Goal: Task Accomplishment & Management: Use online tool/utility

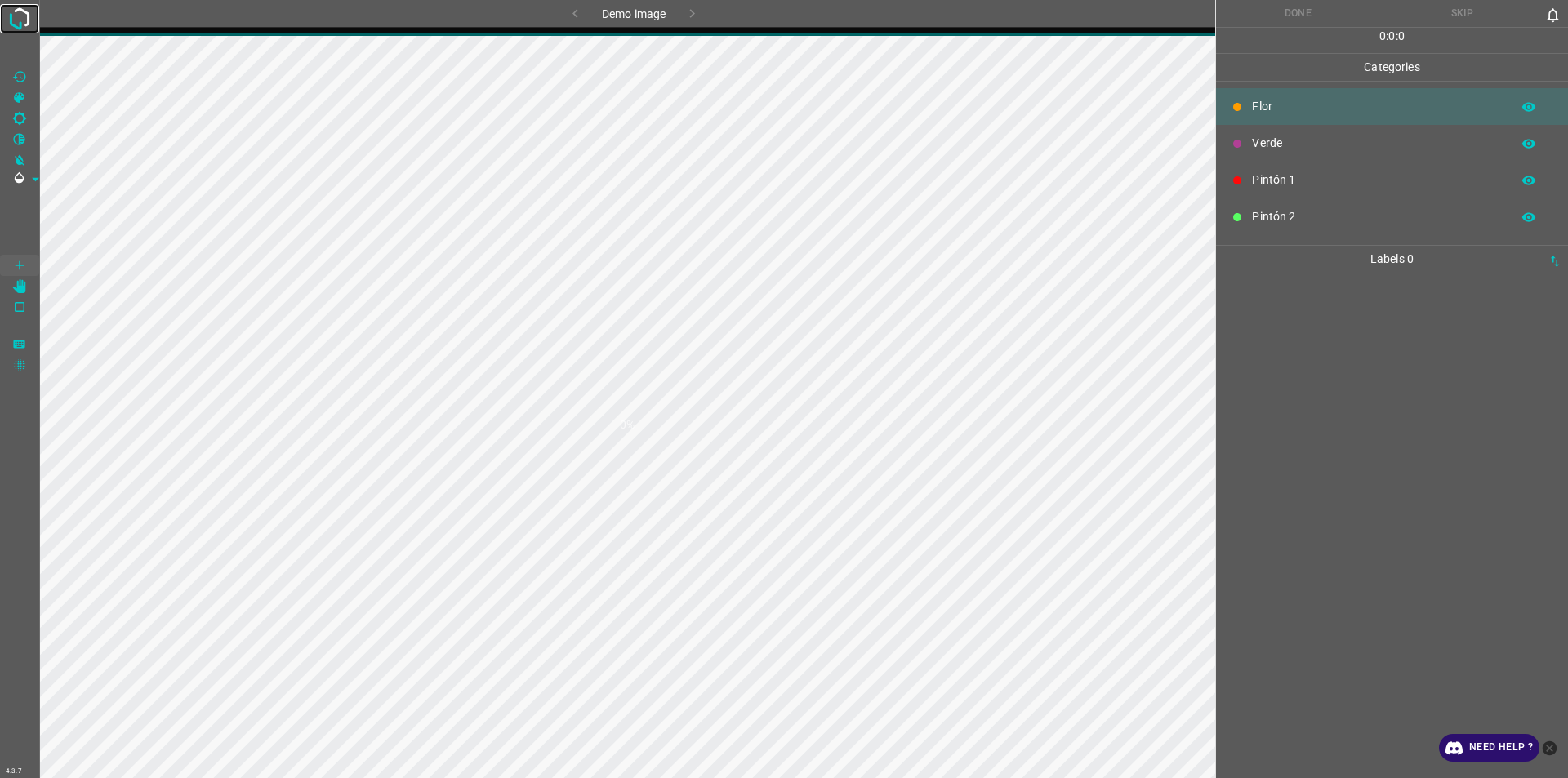
click at [15, 20] on img at bounding box center [20, 19] width 30 height 30
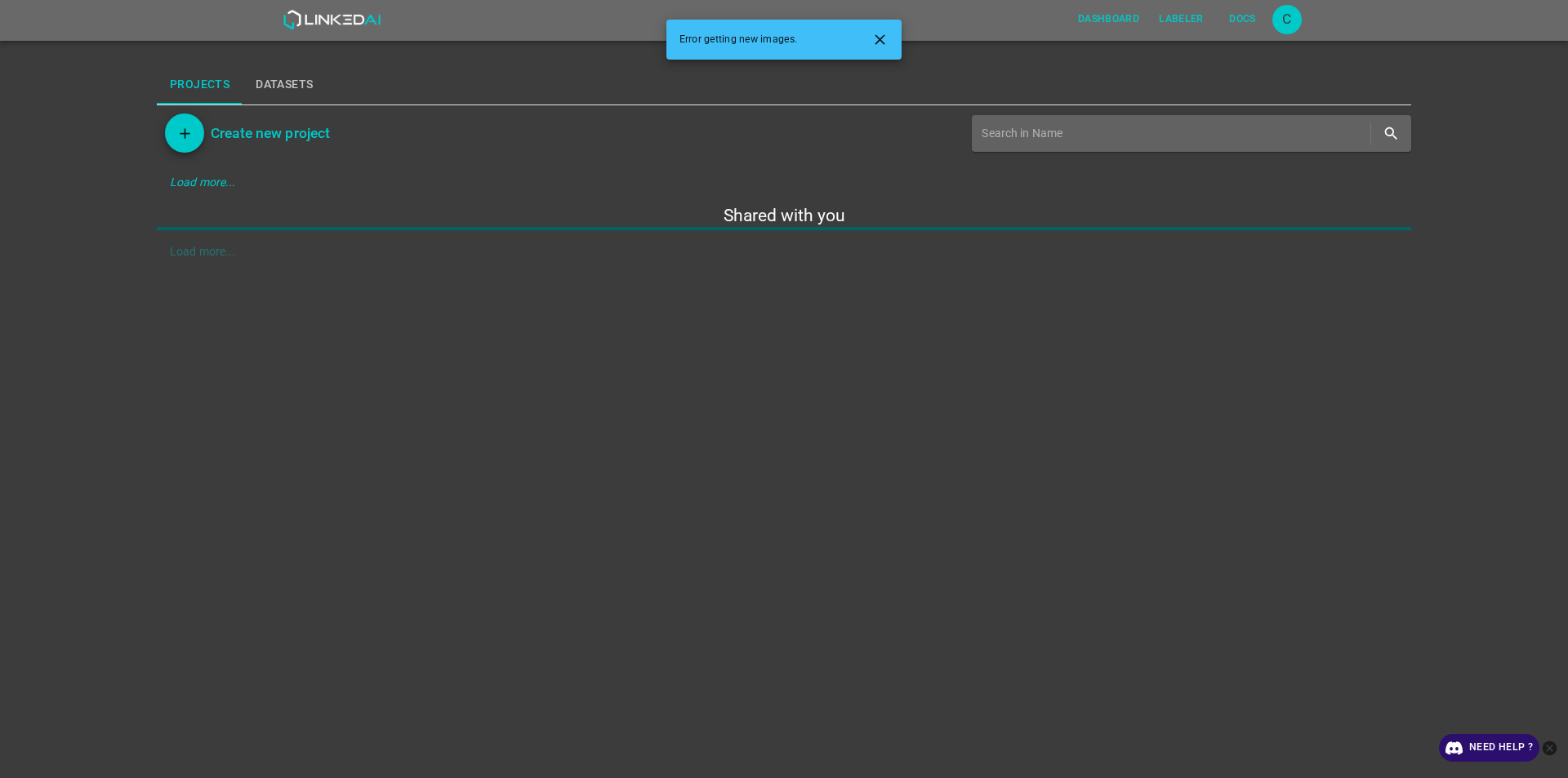
click at [882, 33] on icon "Close" at bounding box center [880, 40] width 17 height 17
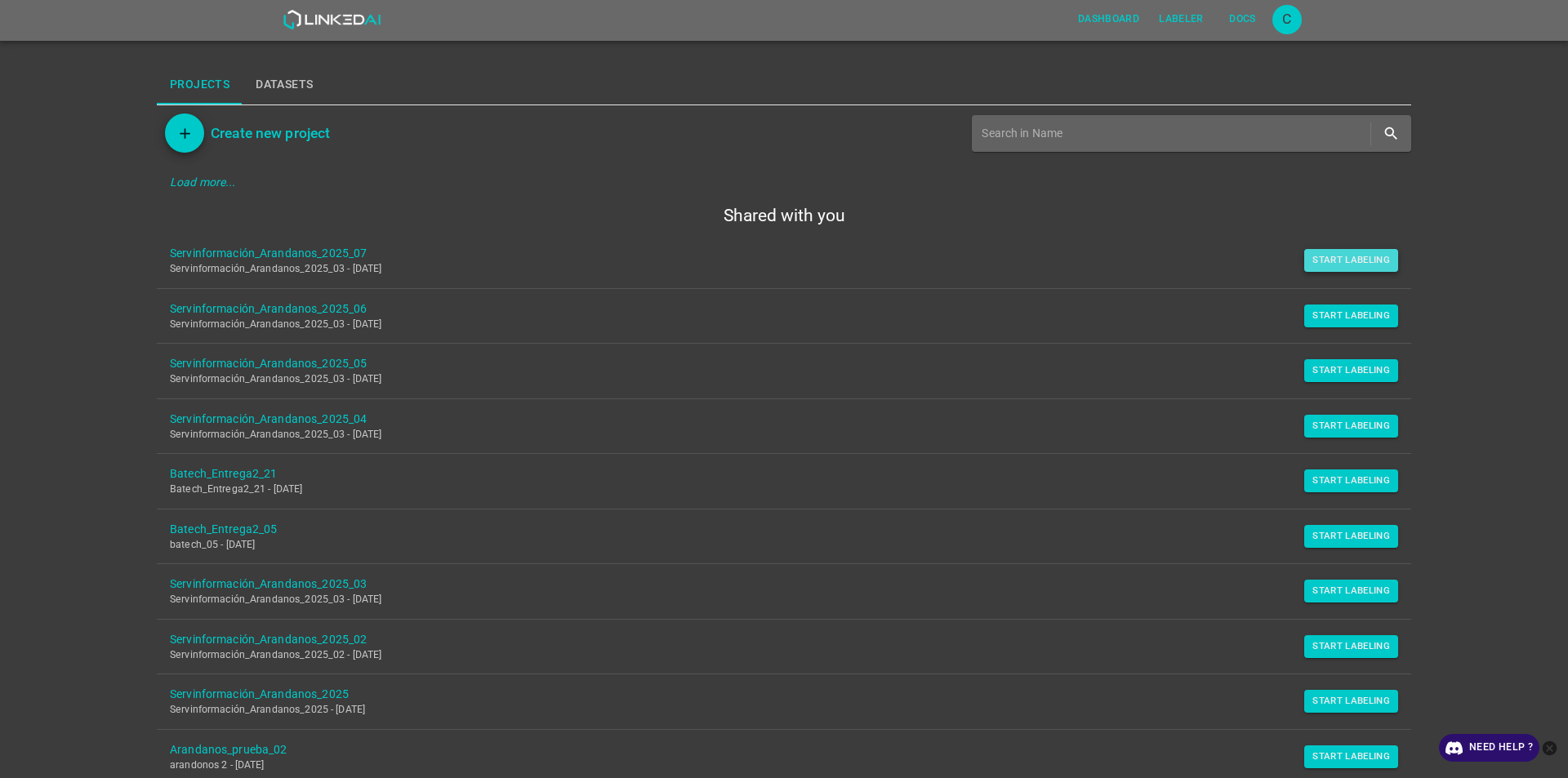
click at [1353, 253] on button "Start Labeling" at bounding box center [1351, 260] width 94 height 23
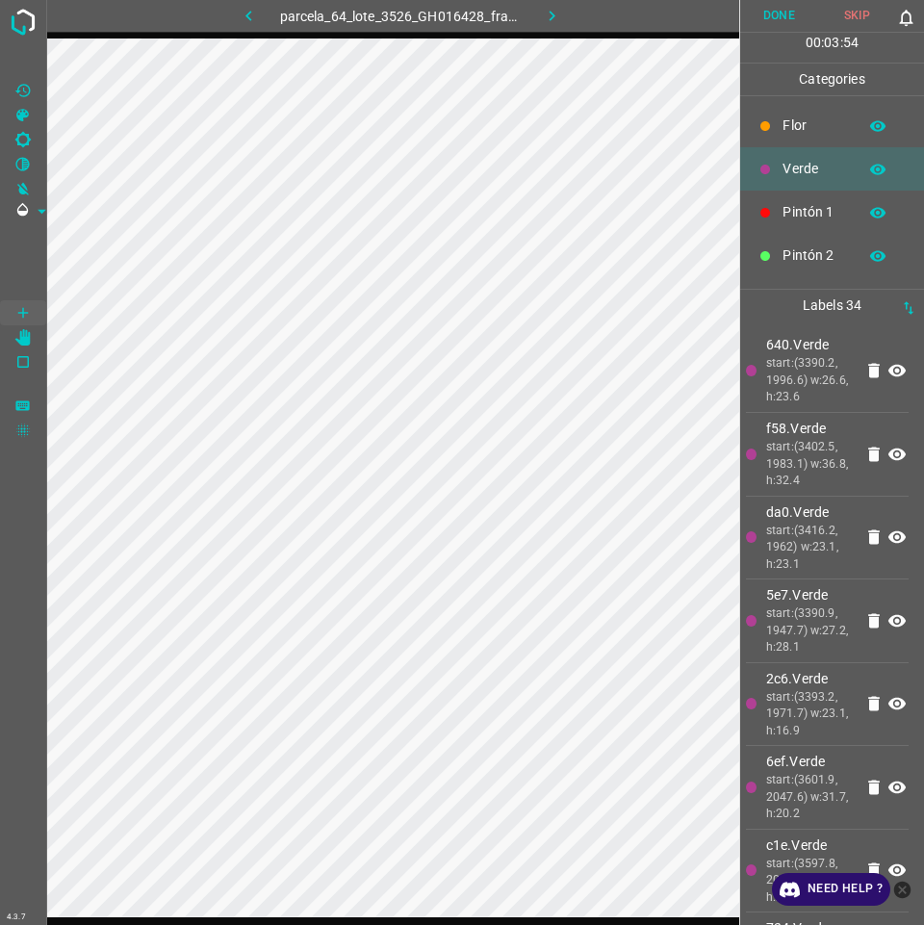
scroll to position [169, 0]
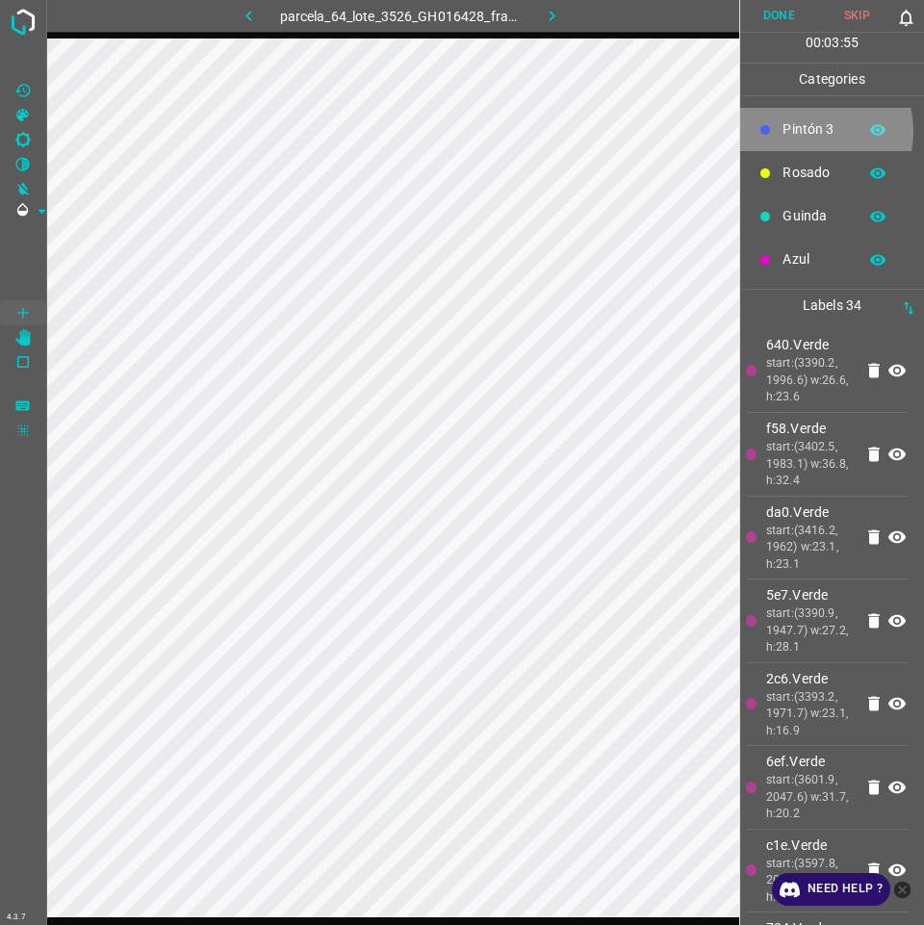
click at [815, 131] on p "Pintón 3" at bounding box center [814, 129] width 64 height 20
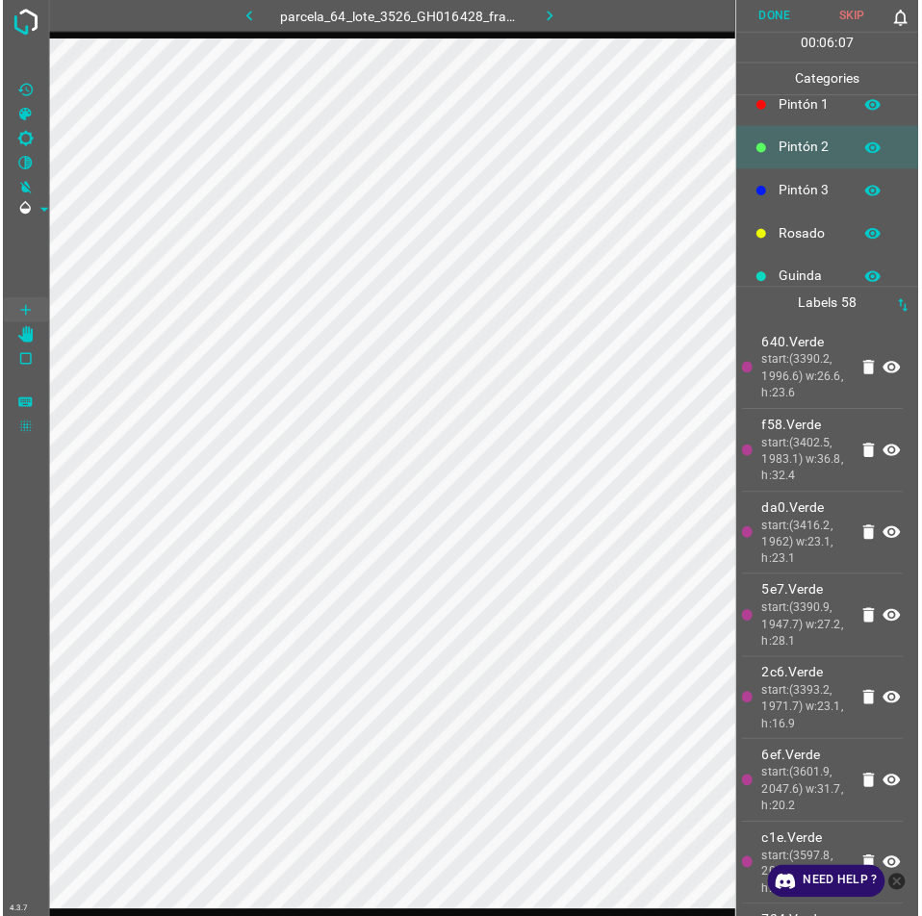
scroll to position [73, 0]
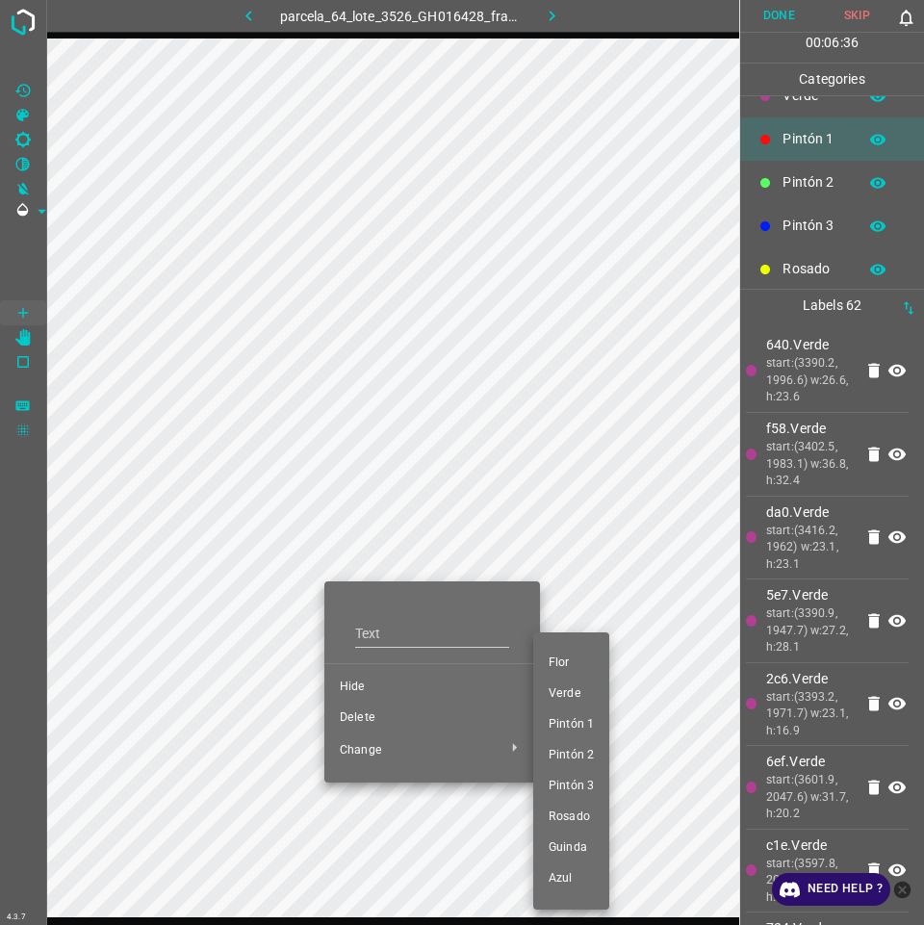
click at [382, 718] on div at bounding box center [462, 462] width 924 height 925
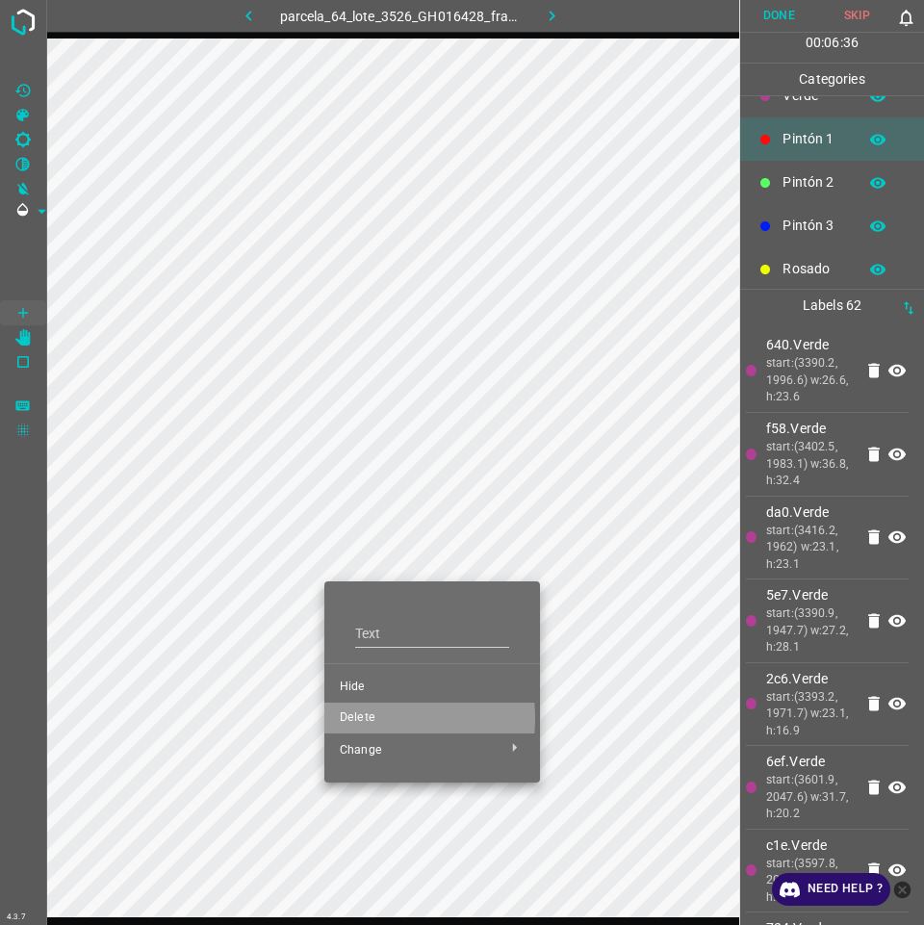
click at [358, 718] on span "Delete" at bounding box center [432, 717] width 185 height 17
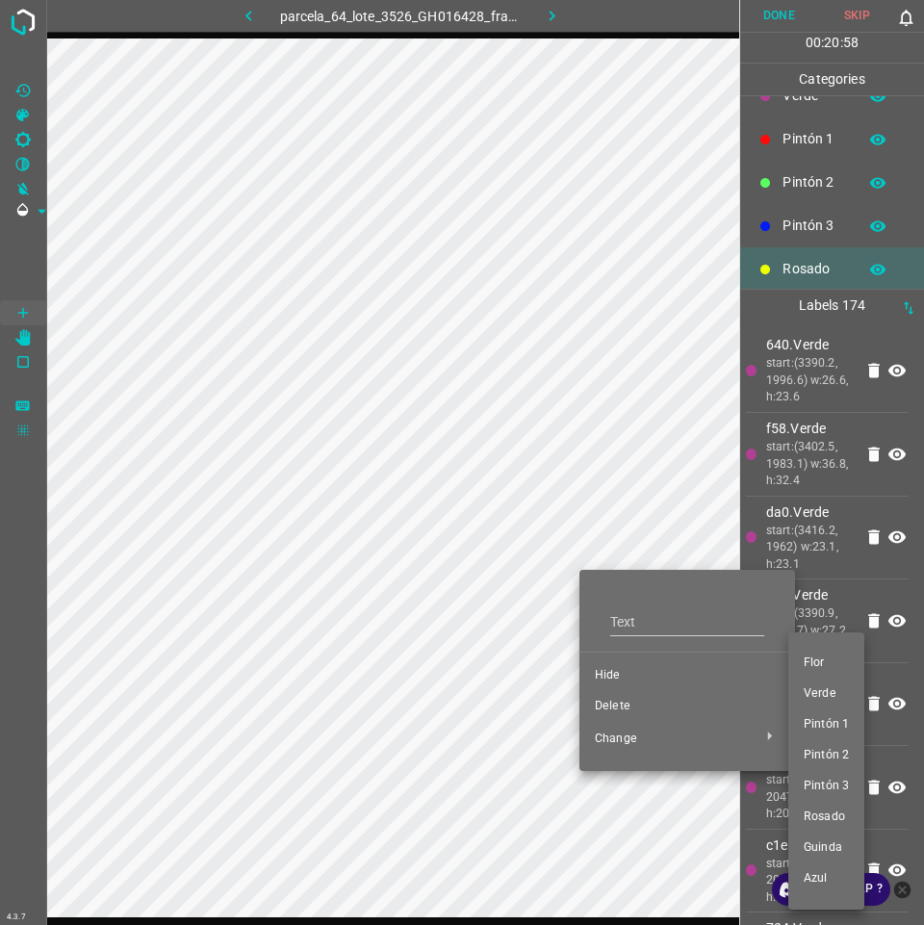
click at [831, 692] on span "Verde" at bounding box center [825, 693] width 45 height 17
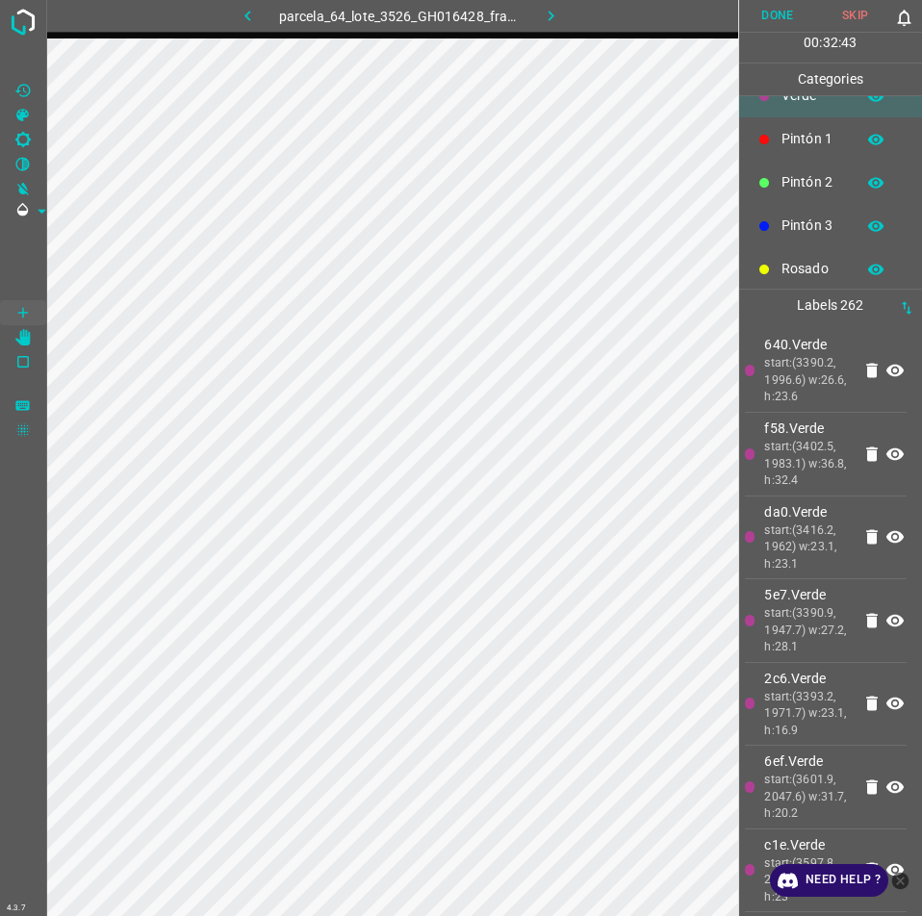
click at [828, 154] on div "Pintón 1" at bounding box center [831, 138] width 184 height 43
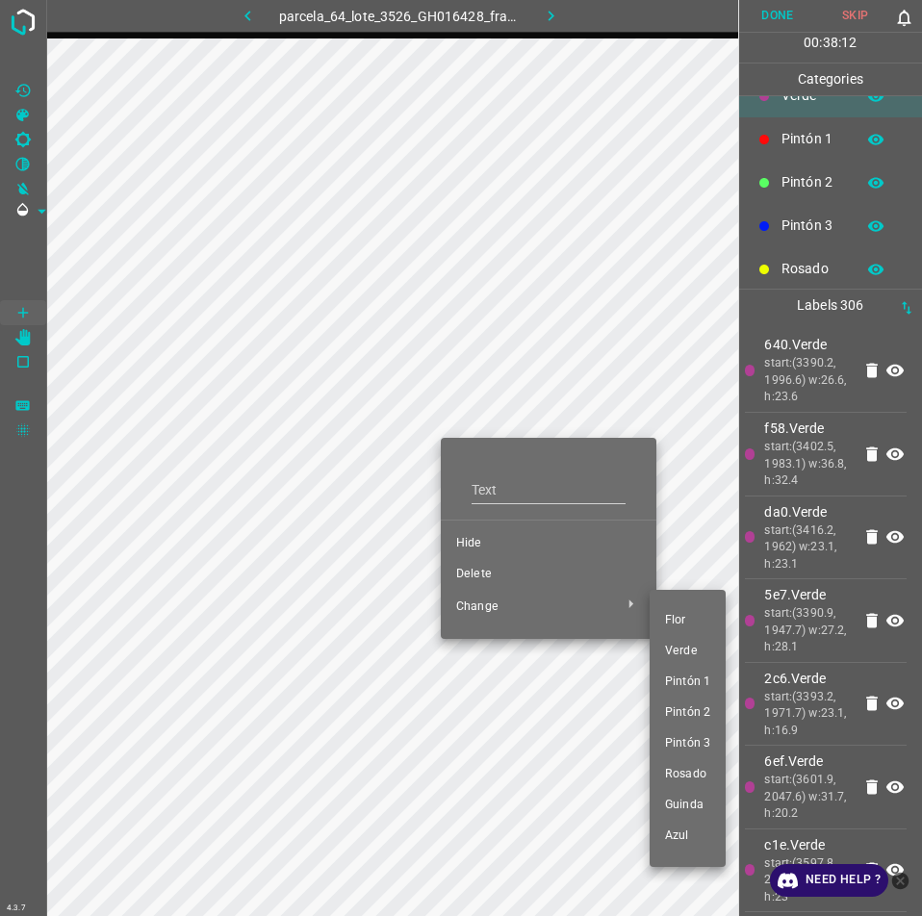
click at [479, 568] on div at bounding box center [461, 458] width 922 height 916
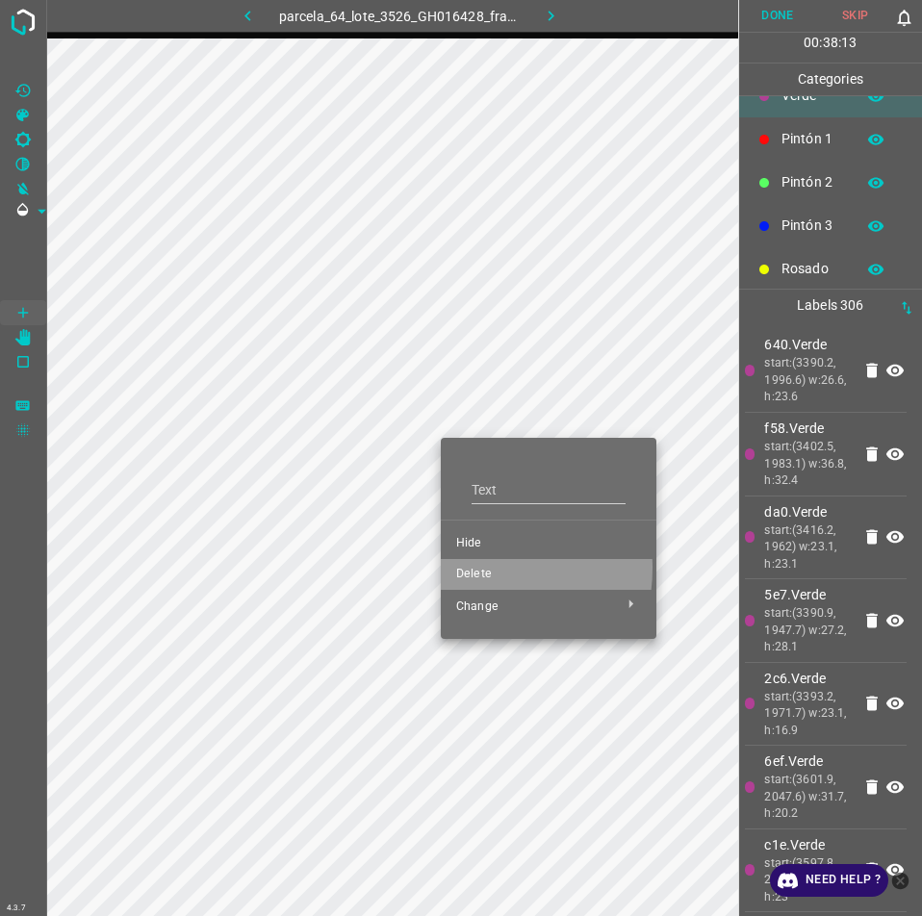
click at [469, 568] on span "Delete" at bounding box center [548, 574] width 185 height 17
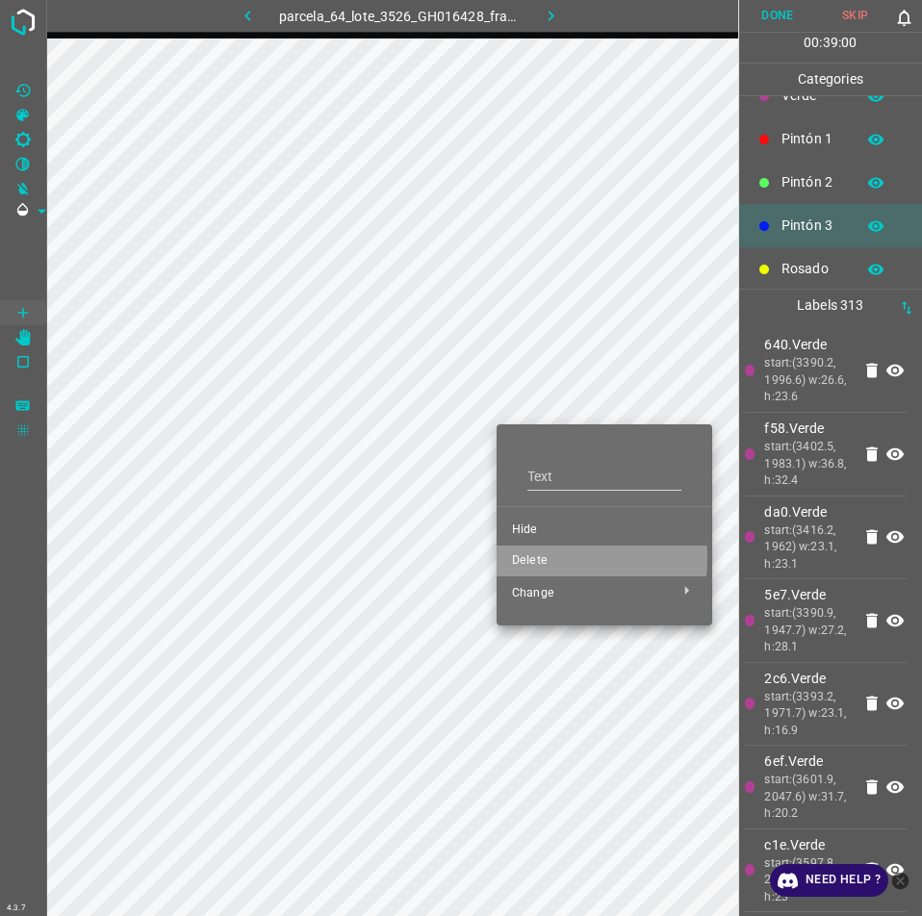
drag, startPoint x: 537, startPoint y: 558, endPoint x: 525, endPoint y: 486, distance: 73.1
click at [535, 560] on span "Delete" at bounding box center [604, 560] width 185 height 17
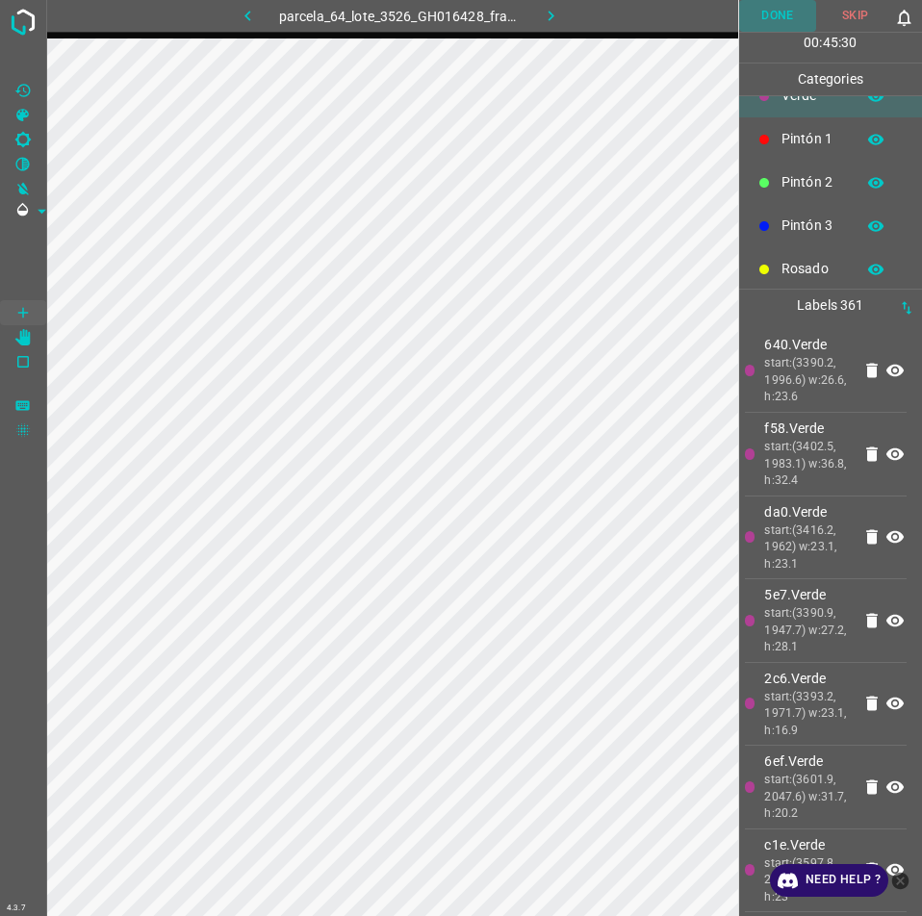
click at [798, 12] on button "Done" at bounding box center [778, 16] width 78 height 32
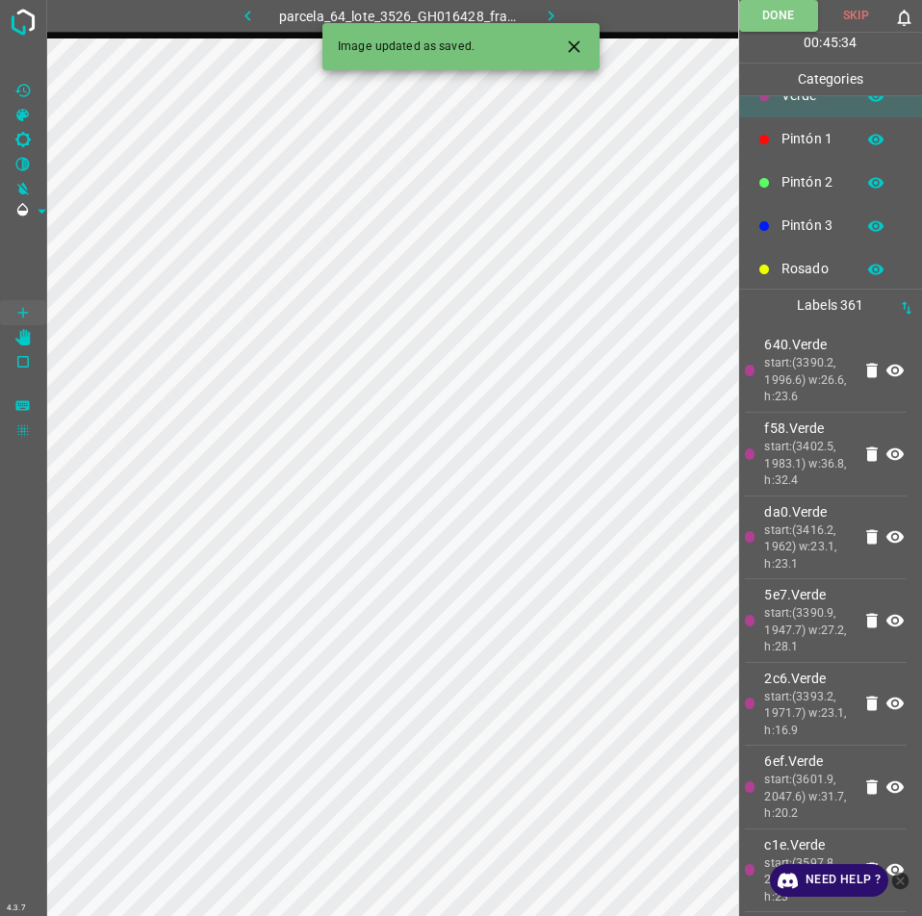
click at [542, 10] on icon "button" at bounding box center [551, 16] width 20 height 20
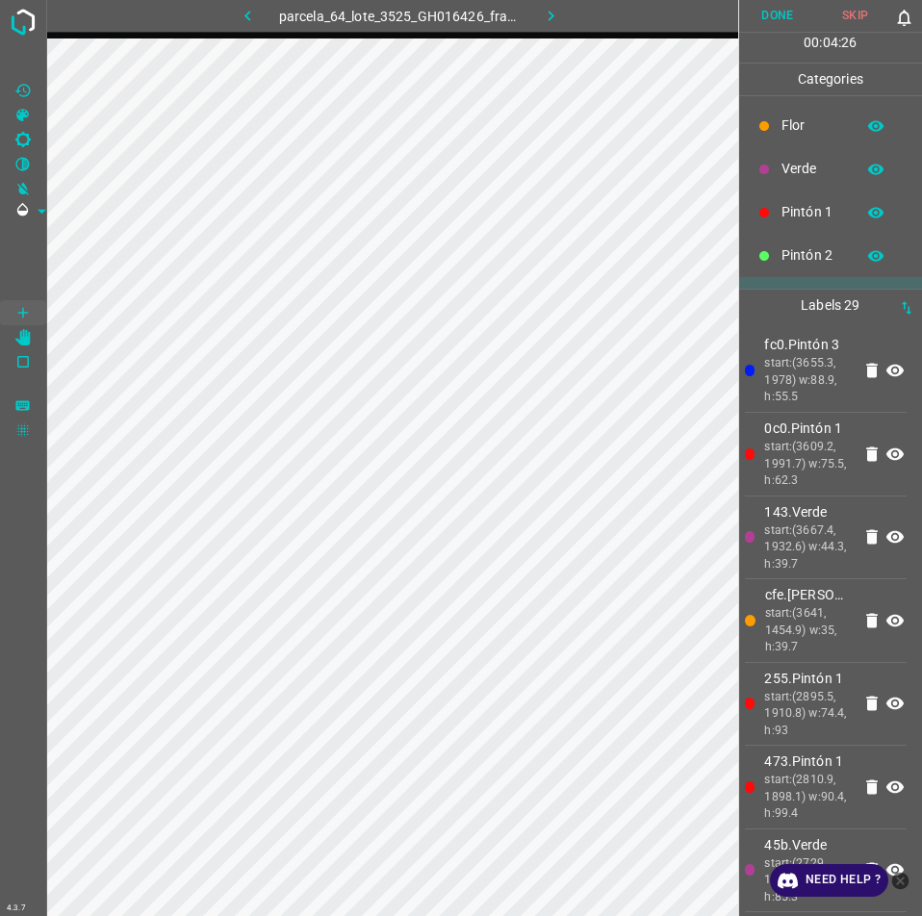
scroll to position [96, 0]
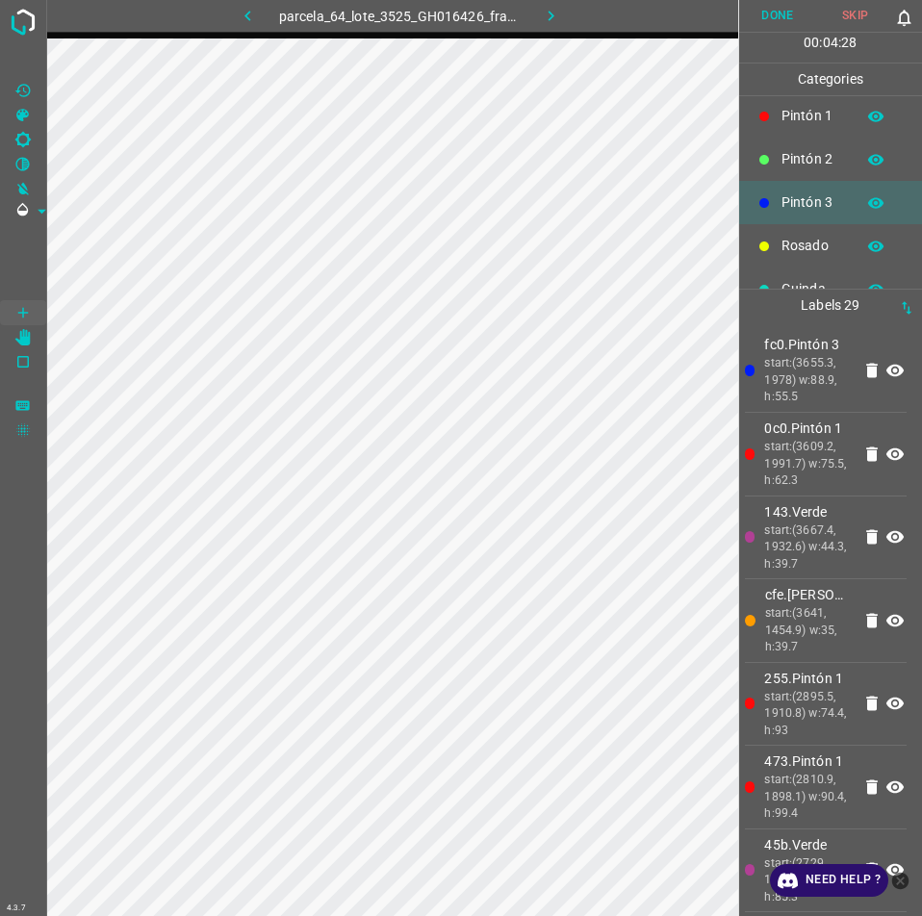
click at [785, 111] on p "Pintón 1" at bounding box center [812, 116] width 63 height 20
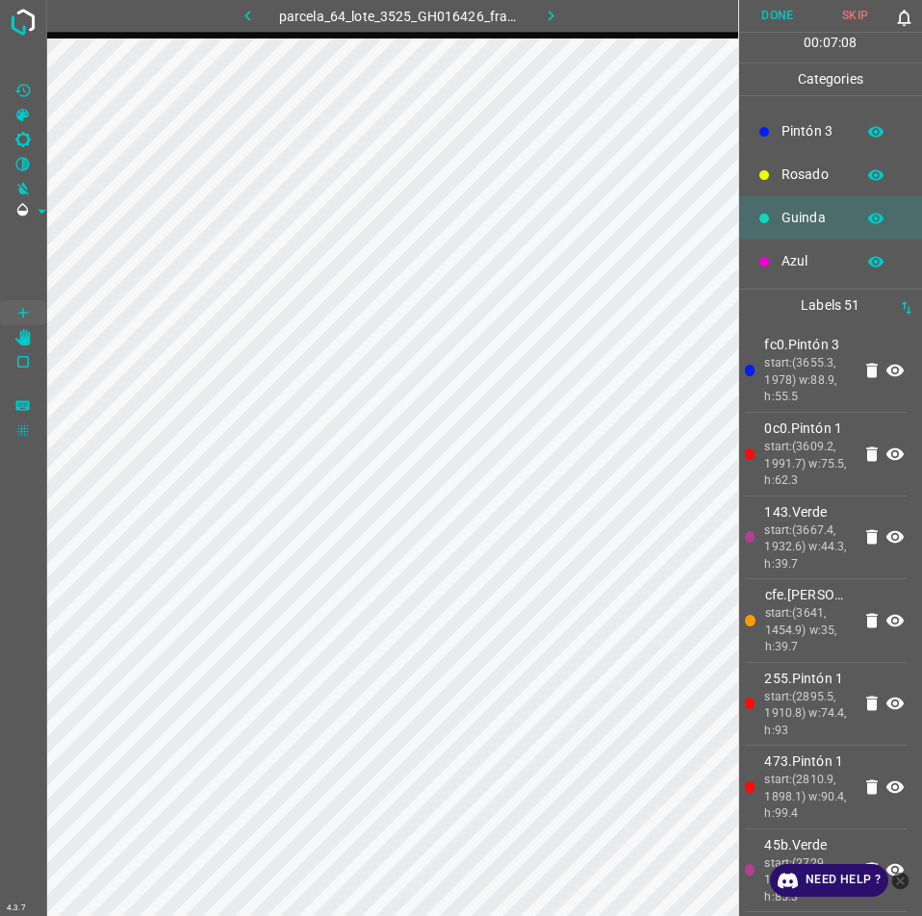
scroll to position [169, 0]
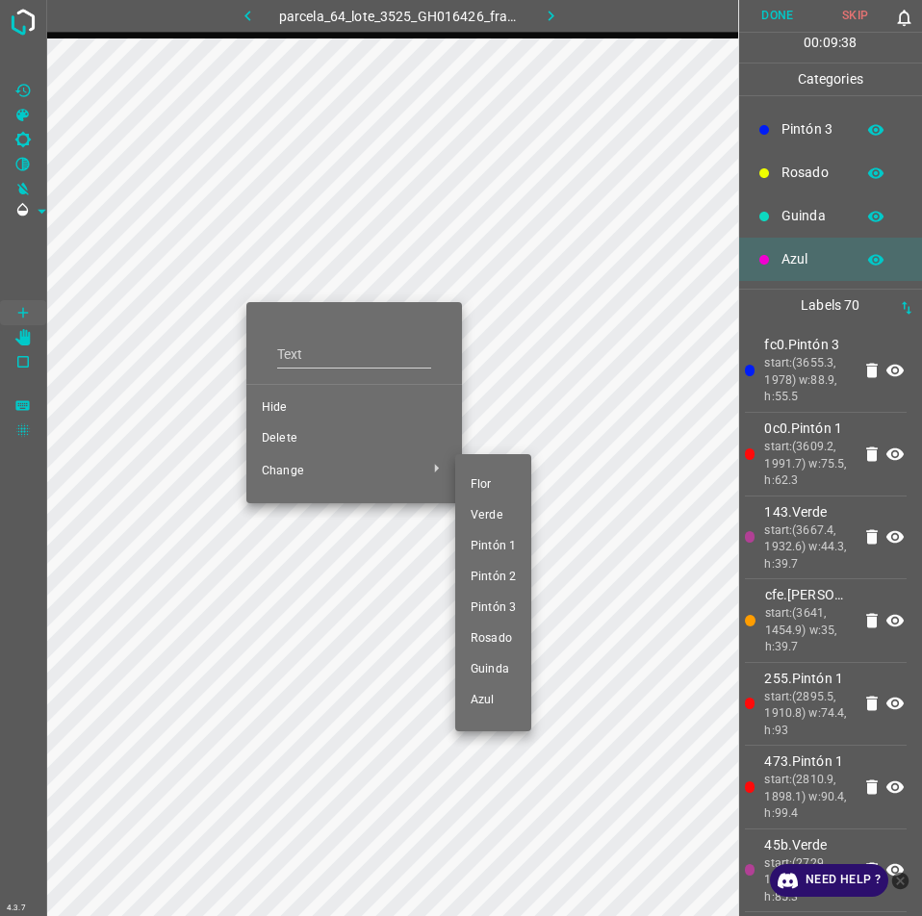
click at [490, 705] on span "Azul" at bounding box center [492, 700] width 45 height 17
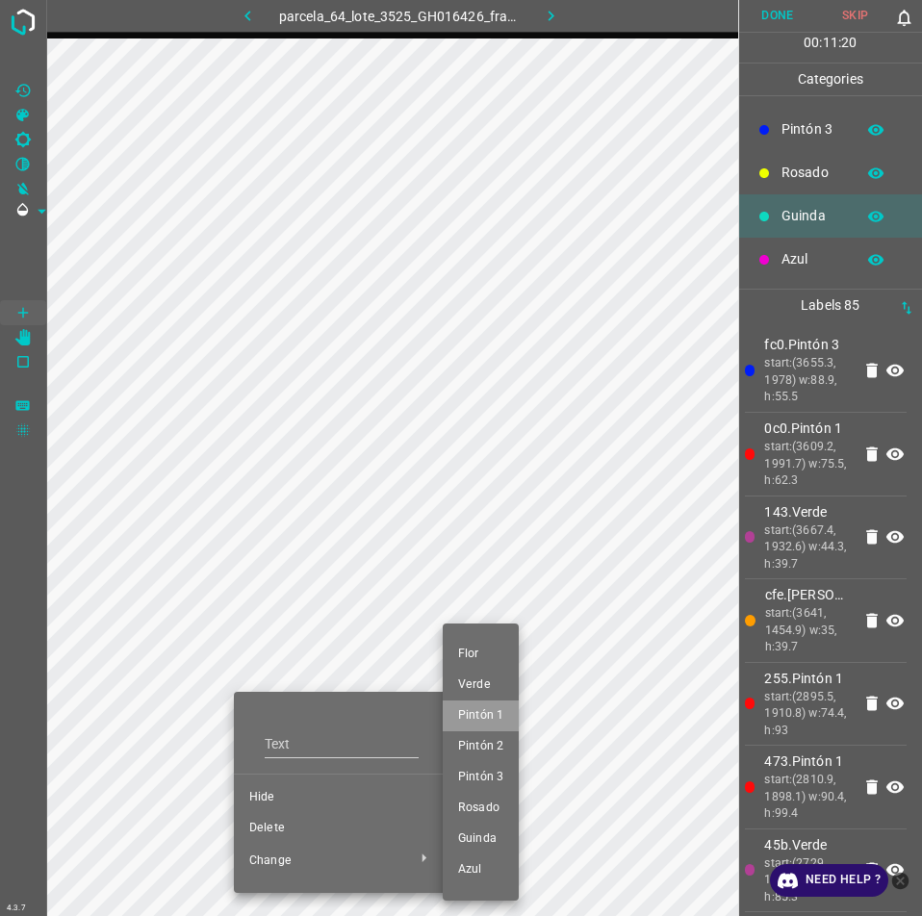
click at [504, 707] on li "Pintón 1" at bounding box center [481, 715] width 76 height 31
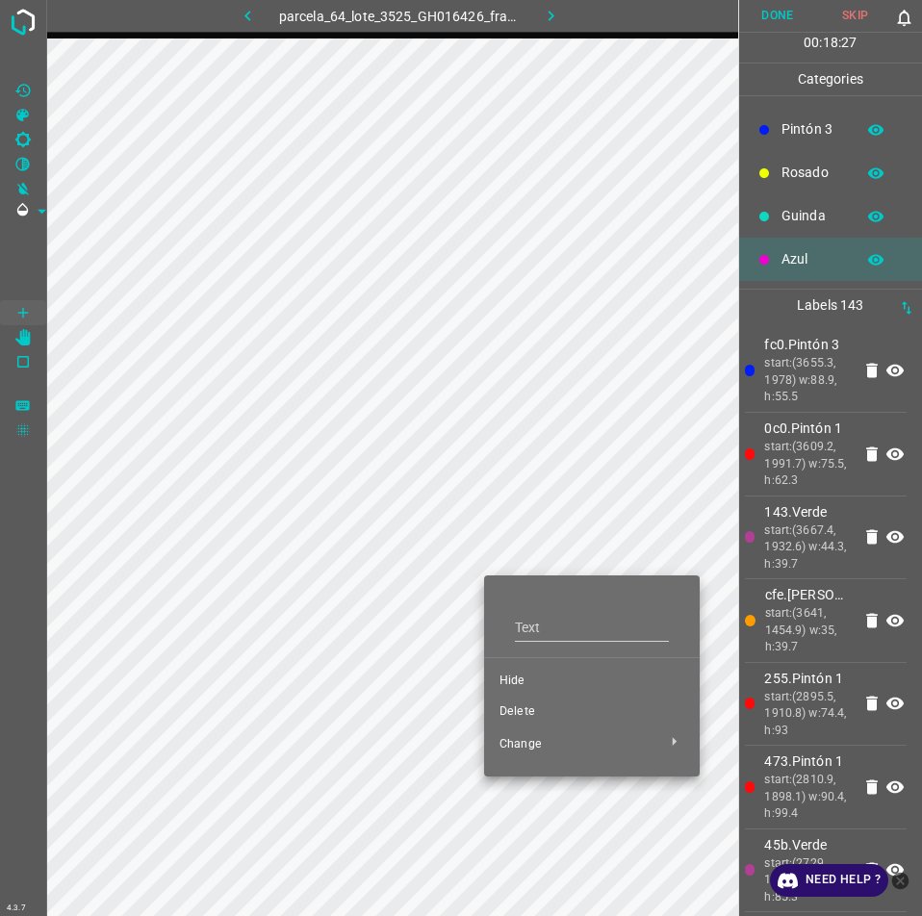
click at [533, 676] on span "Hide" at bounding box center [591, 680] width 185 height 17
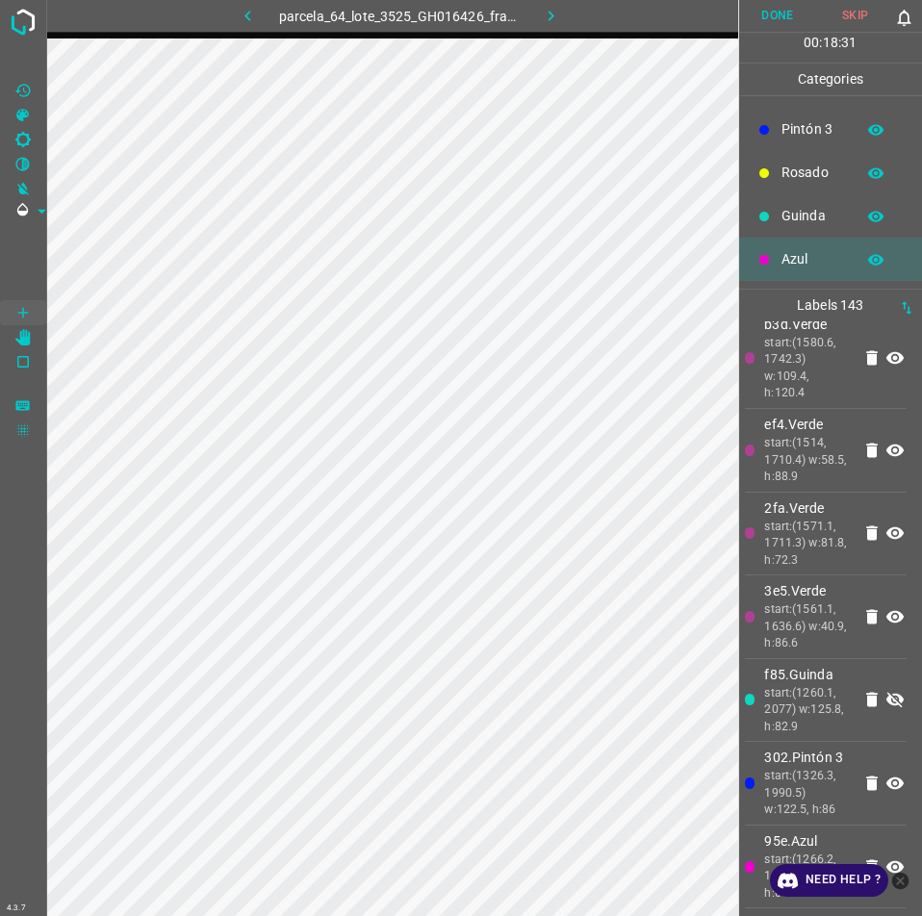
scroll to position [13316, 0]
click at [899, 883] on icon "close-help" at bounding box center [900, 880] width 17 height 17
click at [886, 693] on icon at bounding box center [894, 700] width 17 height 15
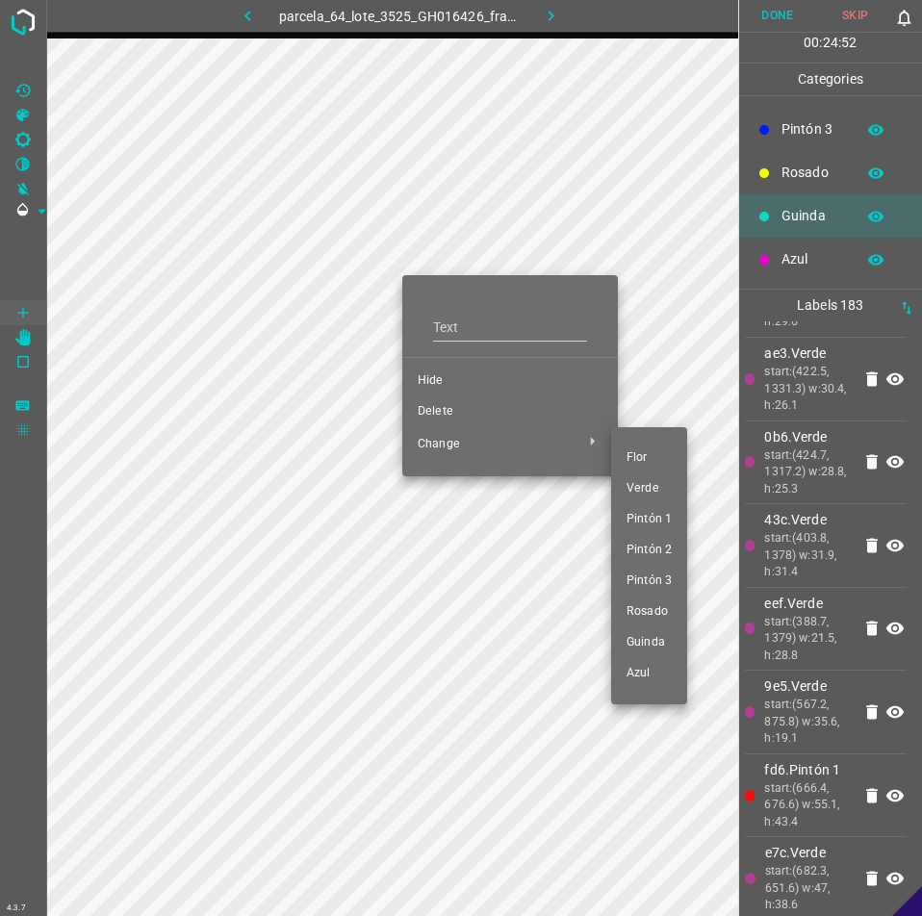
click at [442, 373] on div at bounding box center [461, 458] width 922 height 916
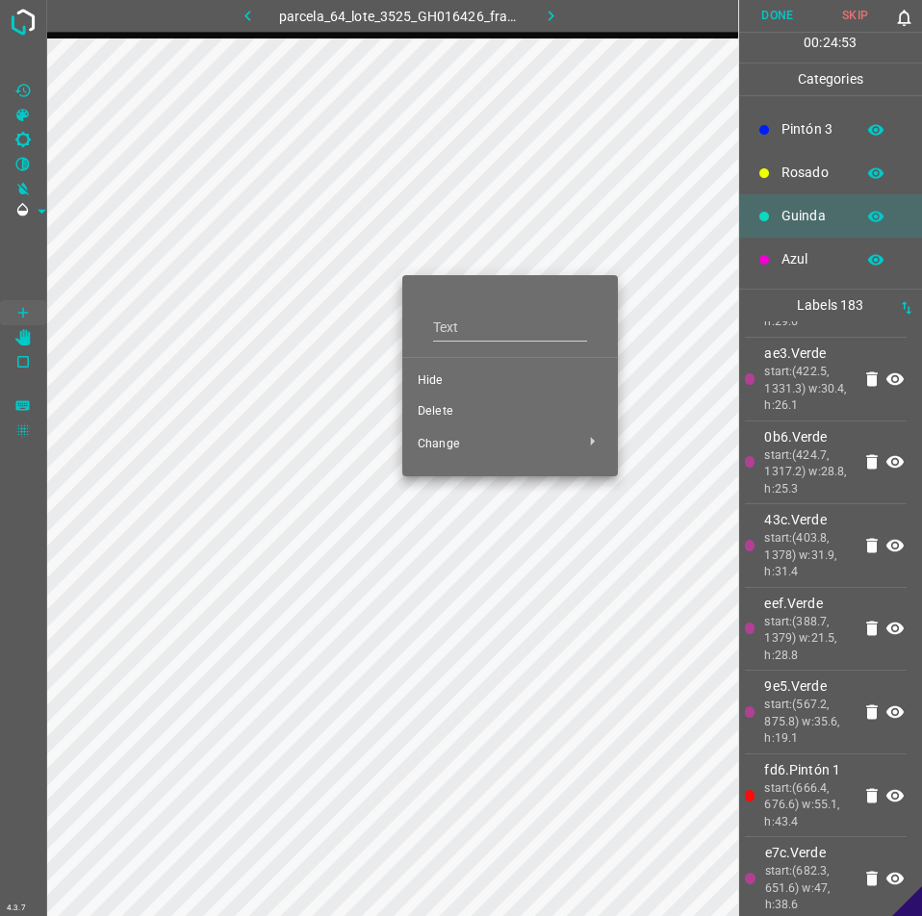
click at [432, 373] on span "Hide" at bounding box center [510, 380] width 185 height 17
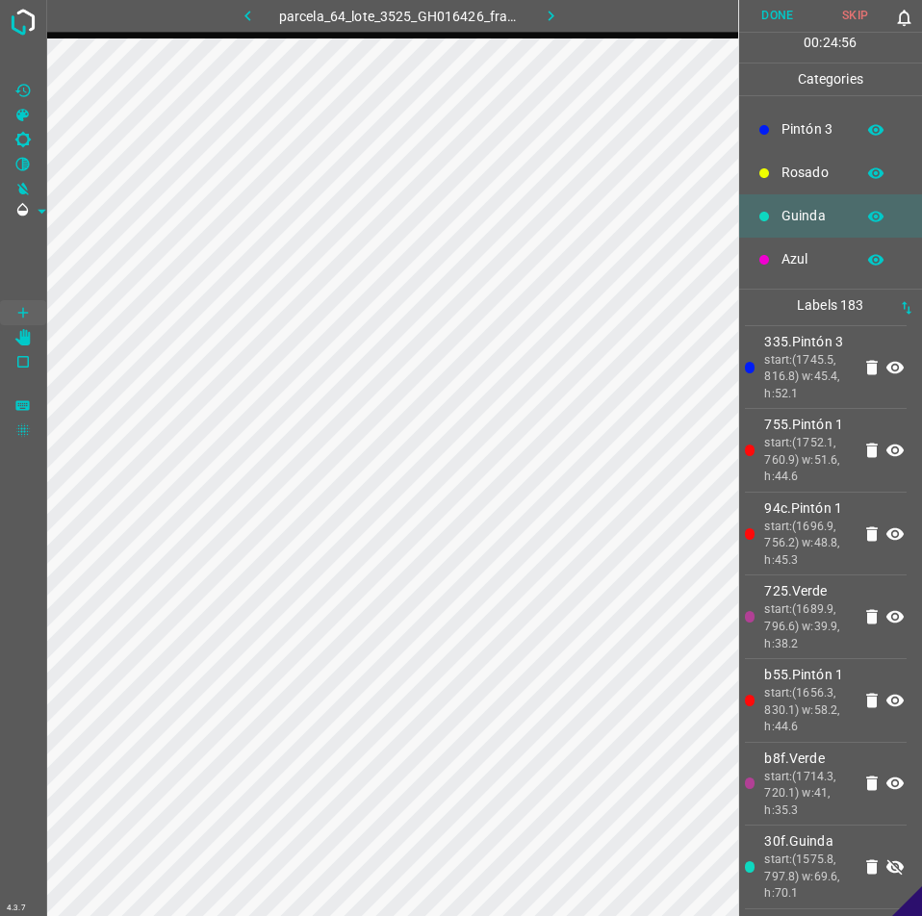
scroll to position [17203, 0]
click at [886, 859] on icon at bounding box center [894, 866] width 17 height 15
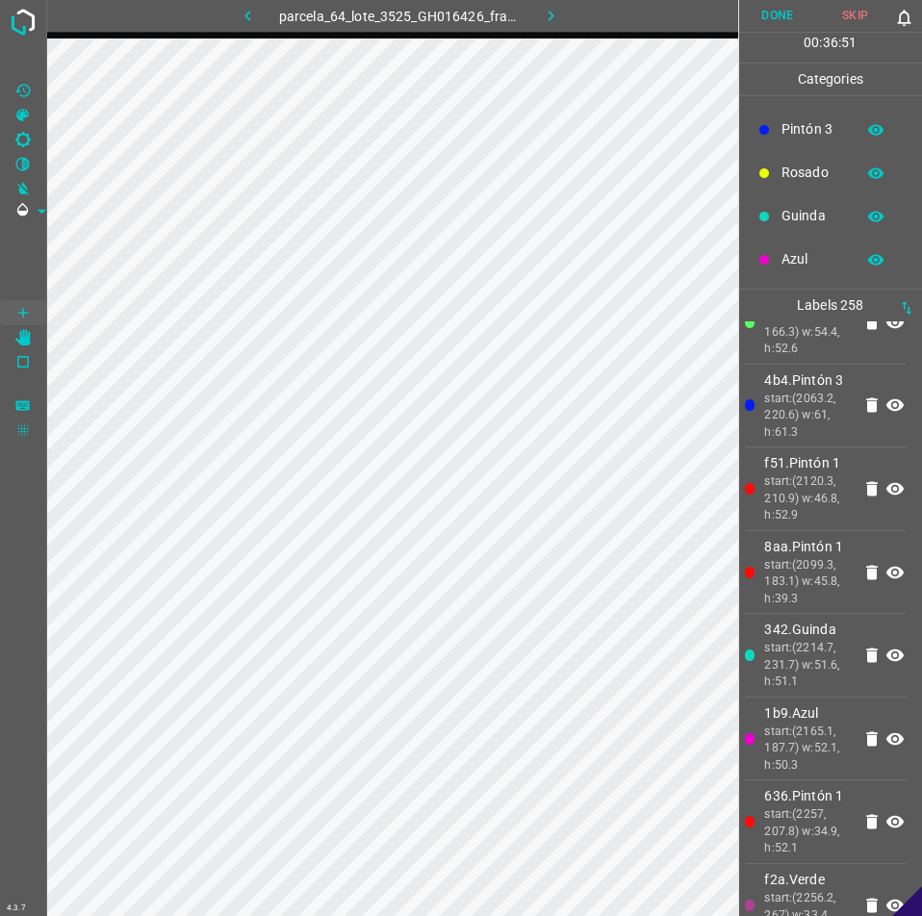
click at [765, 25] on button "Done" at bounding box center [778, 16] width 78 height 32
click at [566, 20] on button "button" at bounding box center [551, 16] width 62 height 32
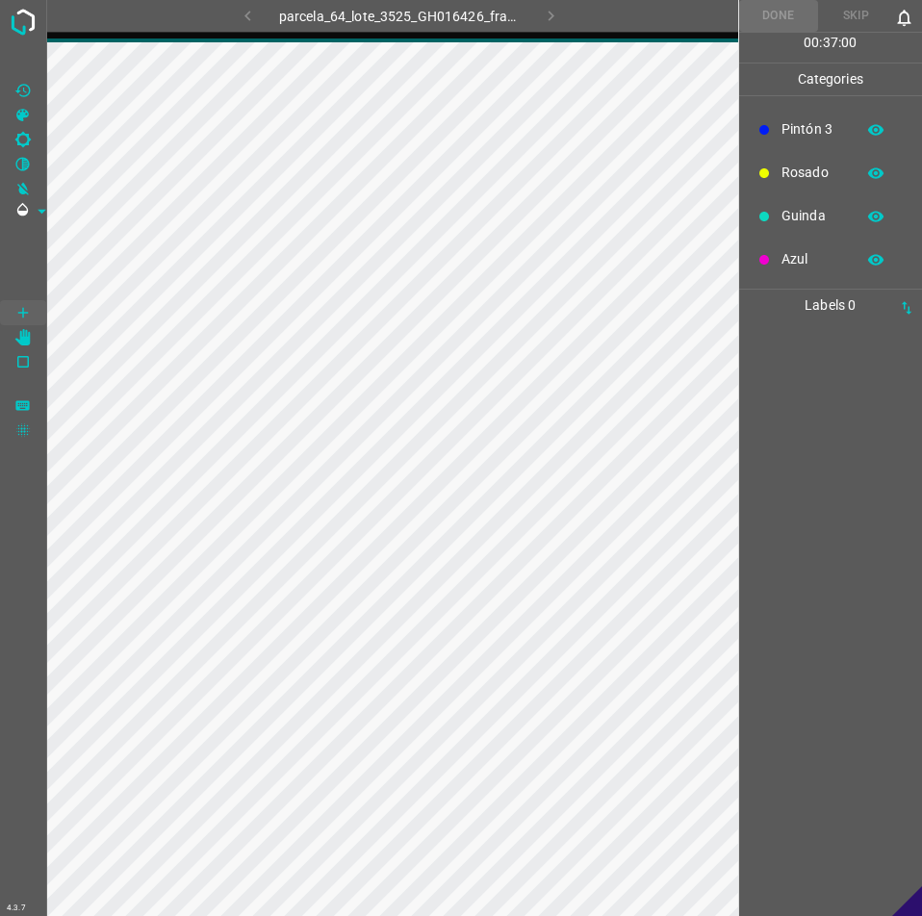
scroll to position [0, 0]
